Goal: Use online tool/utility: Use online tool/utility

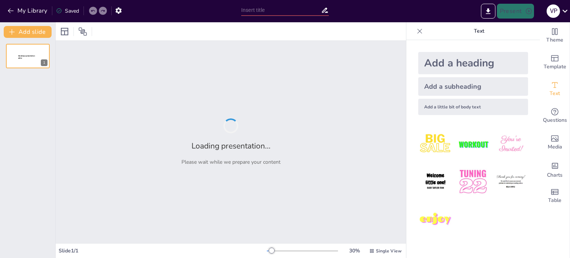
type input "Imported ADMINISTRACION-GERENCIAL1-ppt.pptx"
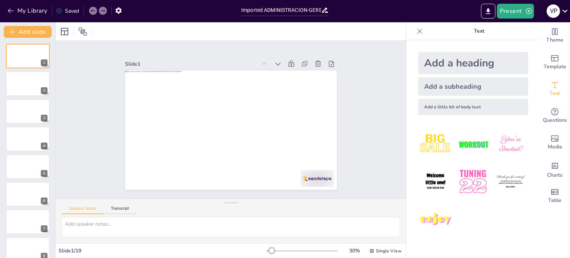
click at [566, 12] on icon at bounding box center [565, 11] width 10 height 10
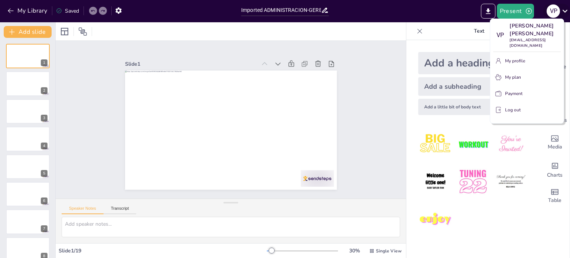
click at [566, 12] on div at bounding box center [285, 129] width 570 height 258
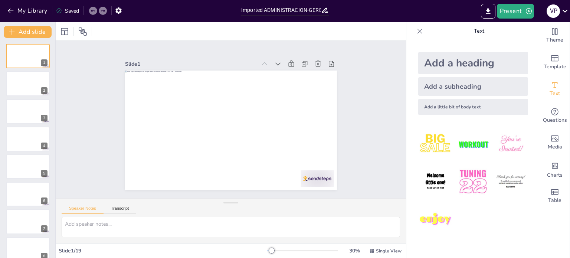
click at [456, 107] on div "Add a little bit of body text" at bounding box center [473, 107] width 110 height 16
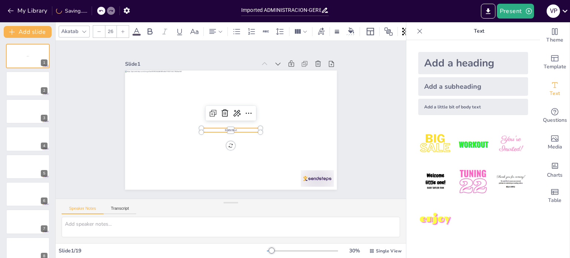
click at [456, 107] on div "Add a little bit of body text" at bounding box center [473, 107] width 110 height 16
type input "26"
click at [437, 144] on img at bounding box center [435, 144] width 35 height 35
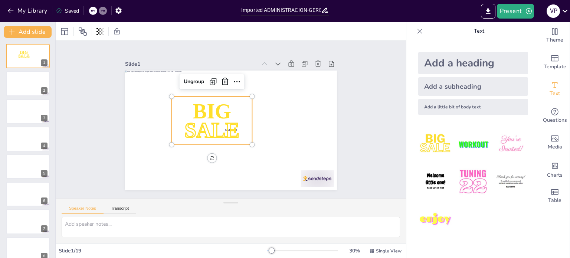
click at [459, 144] on img at bounding box center [473, 144] width 35 height 35
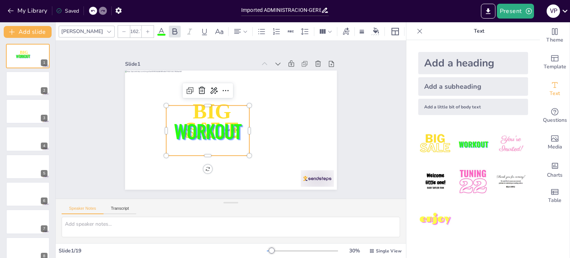
click at [499, 143] on img at bounding box center [511, 144] width 35 height 35
type input "162.7"
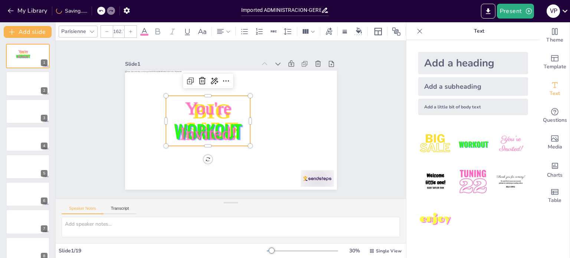
click at [501, 180] on img at bounding box center [511, 181] width 35 height 35
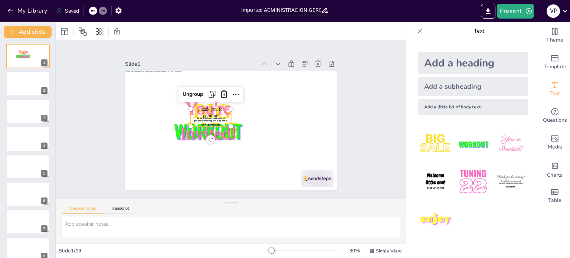
click at [448, 88] on div "Add a subheading" at bounding box center [473, 86] width 110 height 19
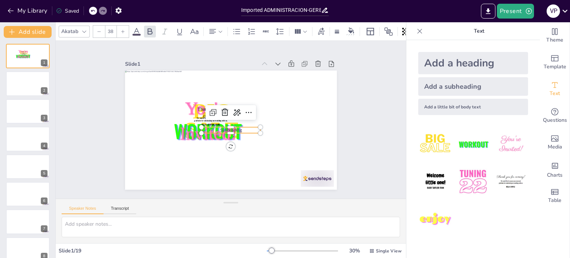
click at [456, 63] on div "Add a heading" at bounding box center [473, 63] width 110 height 22
type input "68"
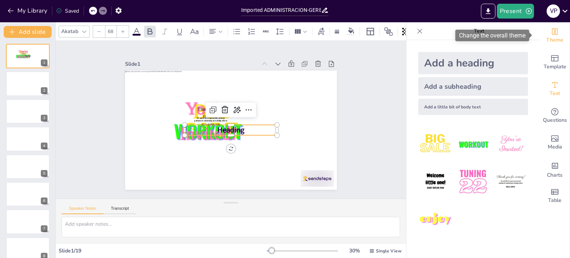
click at [552, 36] on span "Theme" at bounding box center [555, 40] width 17 height 8
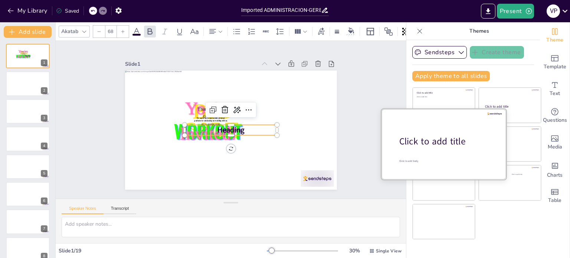
click at [438, 141] on div "Click to add title" at bounding box center [446, 141] width 95 height 13
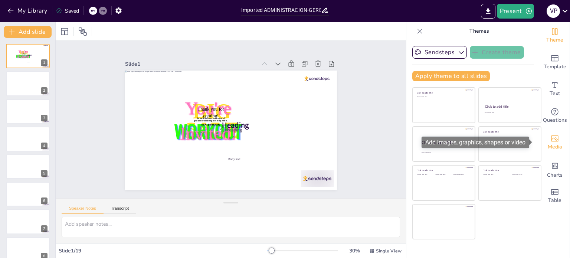
click at [557, 146] on span "Media" at bounding box center [555, 147] width 14 height 8
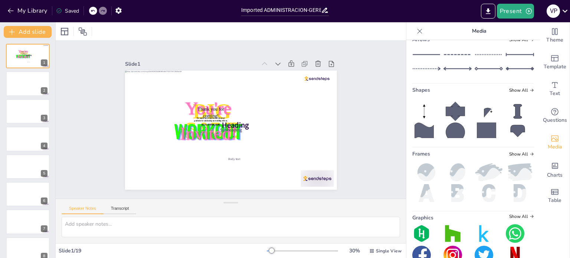
scroll to position [129, 0]
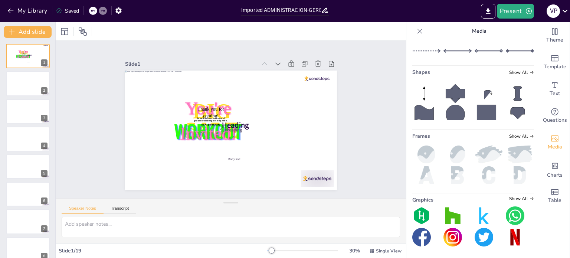
click at [506, 215] on img at bounding box center [515, 215] width 19 height 19
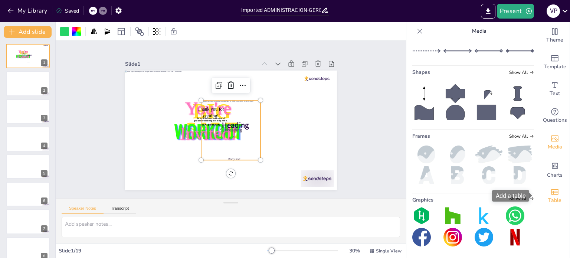
click at [552, 196] on span "Table" at bounding box center [554, 200] width 13 height 8
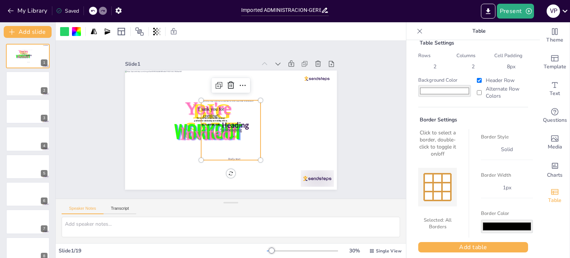
scroll to position [18, 0]
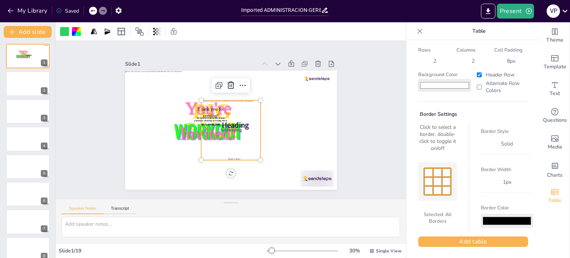
click at [493, 170] on label "Border Width" at bounding box center [507, 169] width 52 height 7
click at [499, 183] on div "1 px" at bounding box center [507, 182] width 17 height 10
click at [443, 202] on div at bounding box center [437, 181] width 39 height 53
drag, startPoint x: 457, startPoint y: 232, endPoint x: 460, endPoint y: 236, distance: 4.7
click at [458, 233] on div "Table Settings Rows 2 Columns 2 Cell Padding 8 px Background Color #ffffff Head…" at bounding box center [473, 140] width 122 height 225
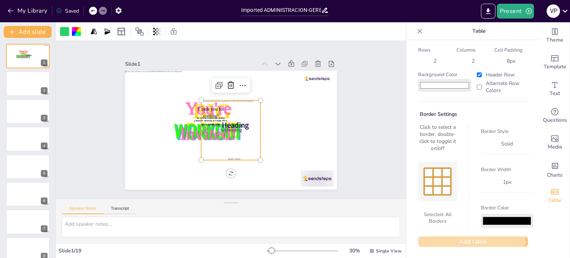
click at [462, 238] on button "Add table" at bounding box center [473, 241] width 110 height 10
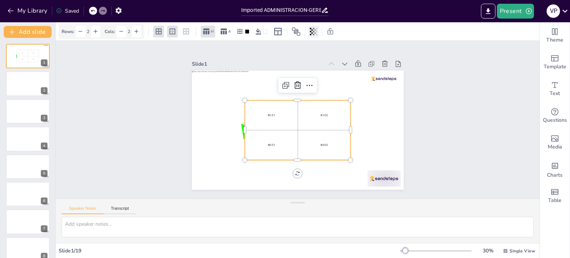
click at [315, 30] on icon at bounding box center [314, 31] width 1 height 4
click at [298, 32] on icon at bounding box center [296, 31] width 8 height 8
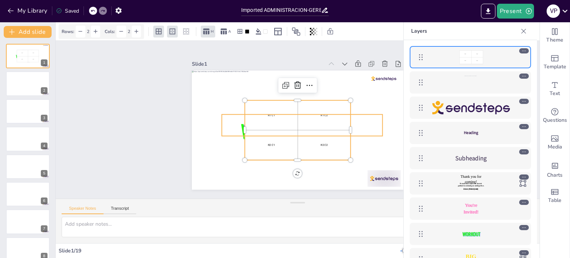
click at [472, 135] on div "Heading" at bounding box center [471, 133] width 86 height 12
